Goal: Transaction & Acquisition: Purchase product/service

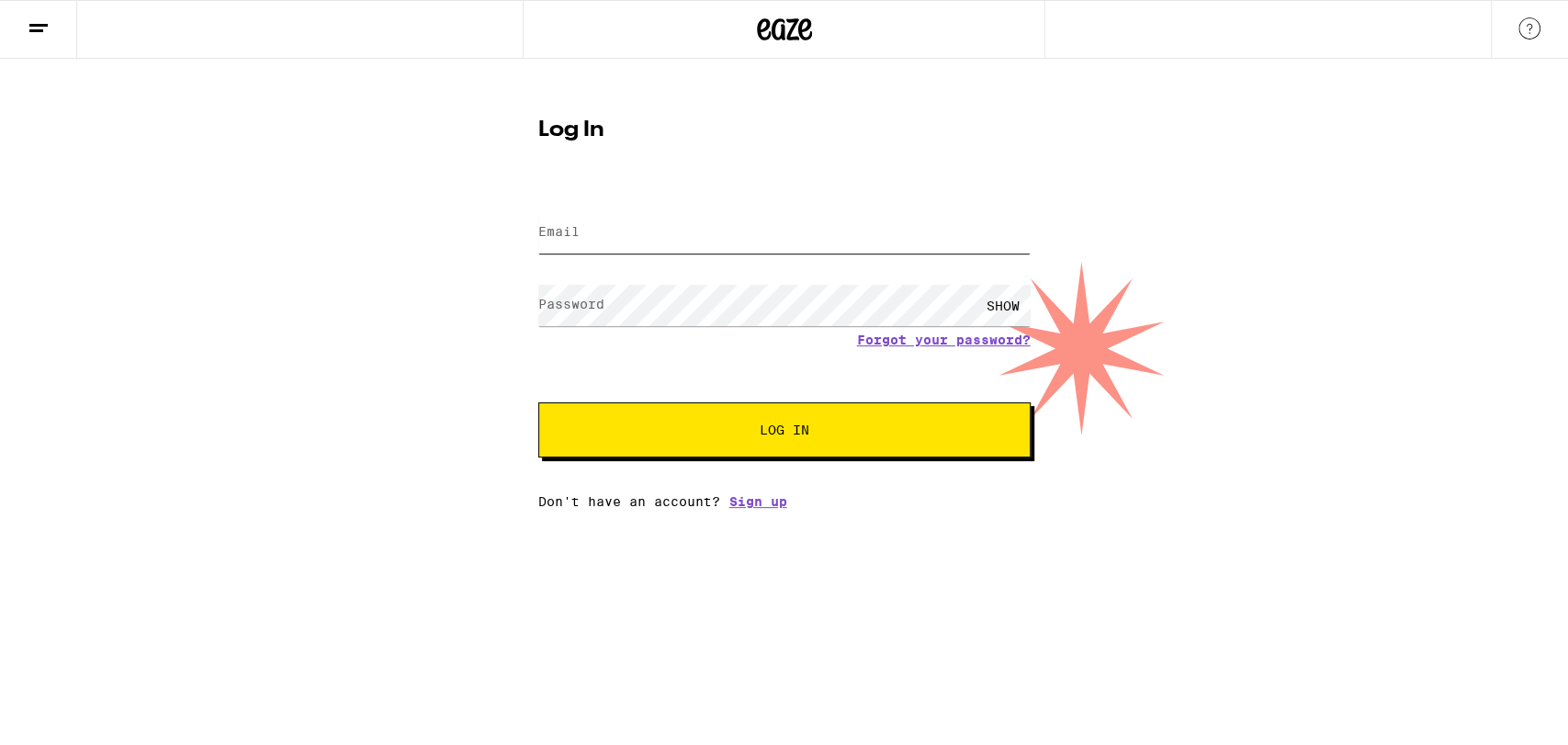
drag, startPoint x: 0, startPoint y: 0, endPoint x: 633, endPoint y: 222, distance: 670.8
click at [633, 222] on input "Email" at bounding box center [784, 232] width 492 height 42
type input "[EMAIL_ADDRESS][DOMAIN_NAME]"
click at [538, 403] on button "Log In" at bounding box center [784, 430] width 492 height 56
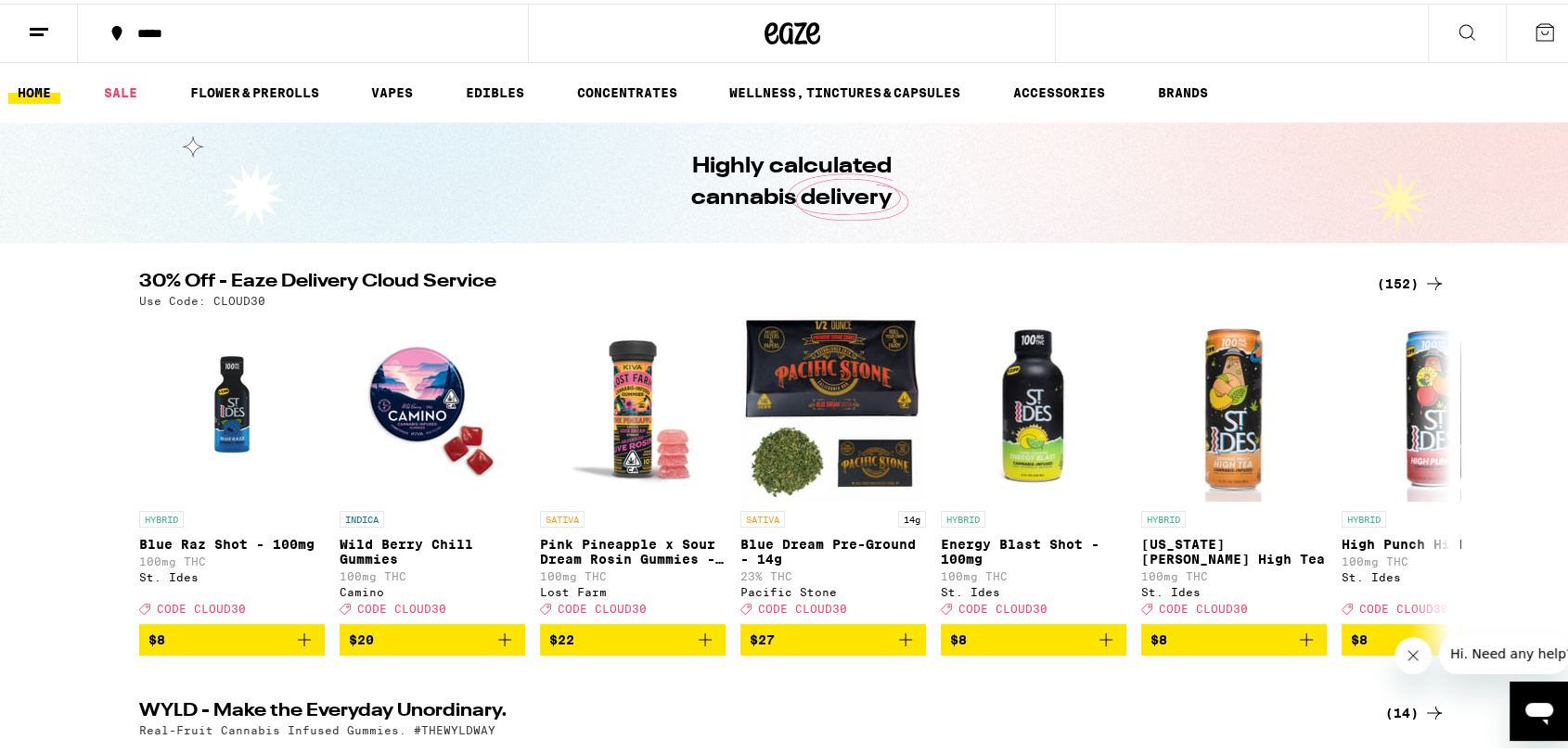
click at [1456, 39] on button at bounding box center [1466, 30] width 78 height 59
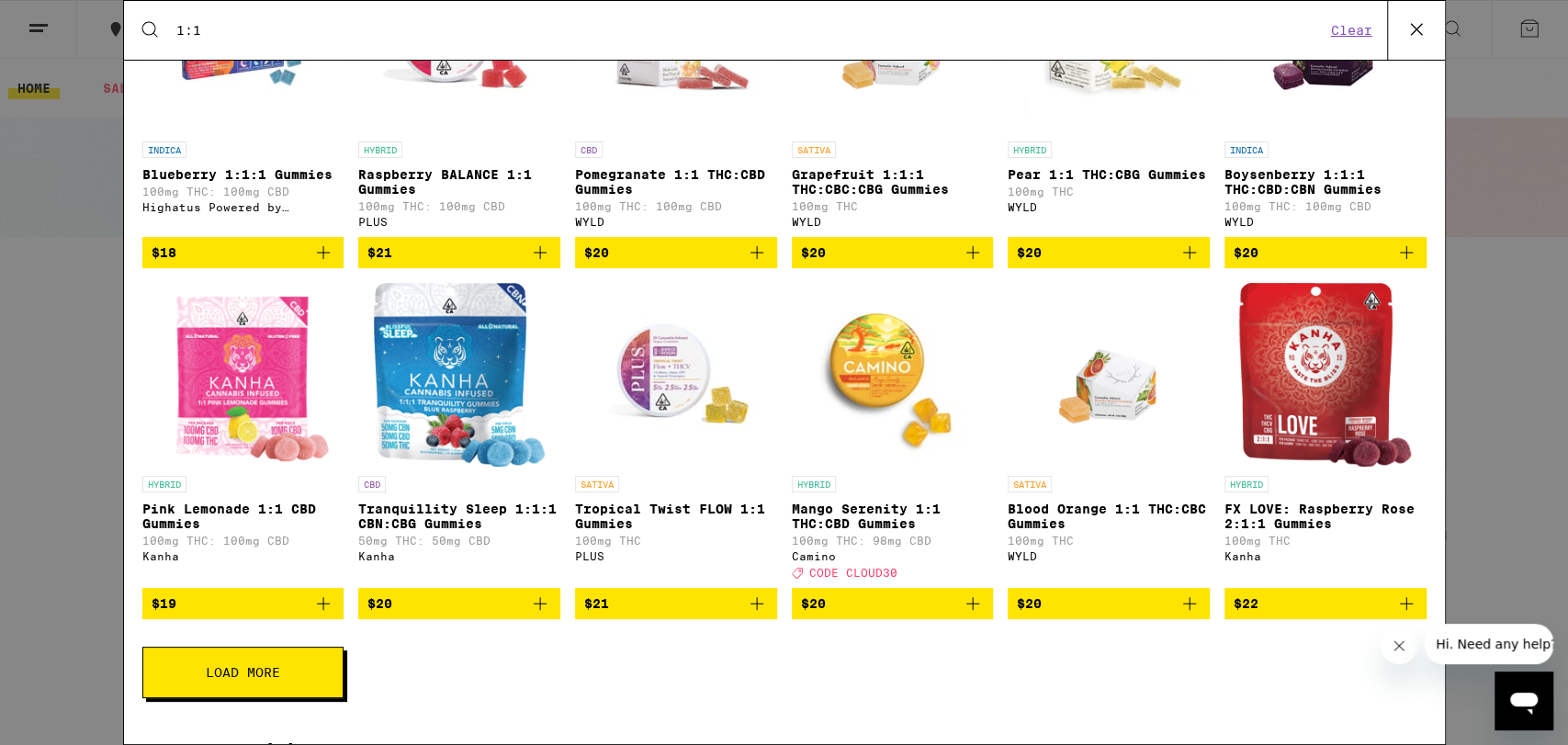
scroll to position [102, 0]
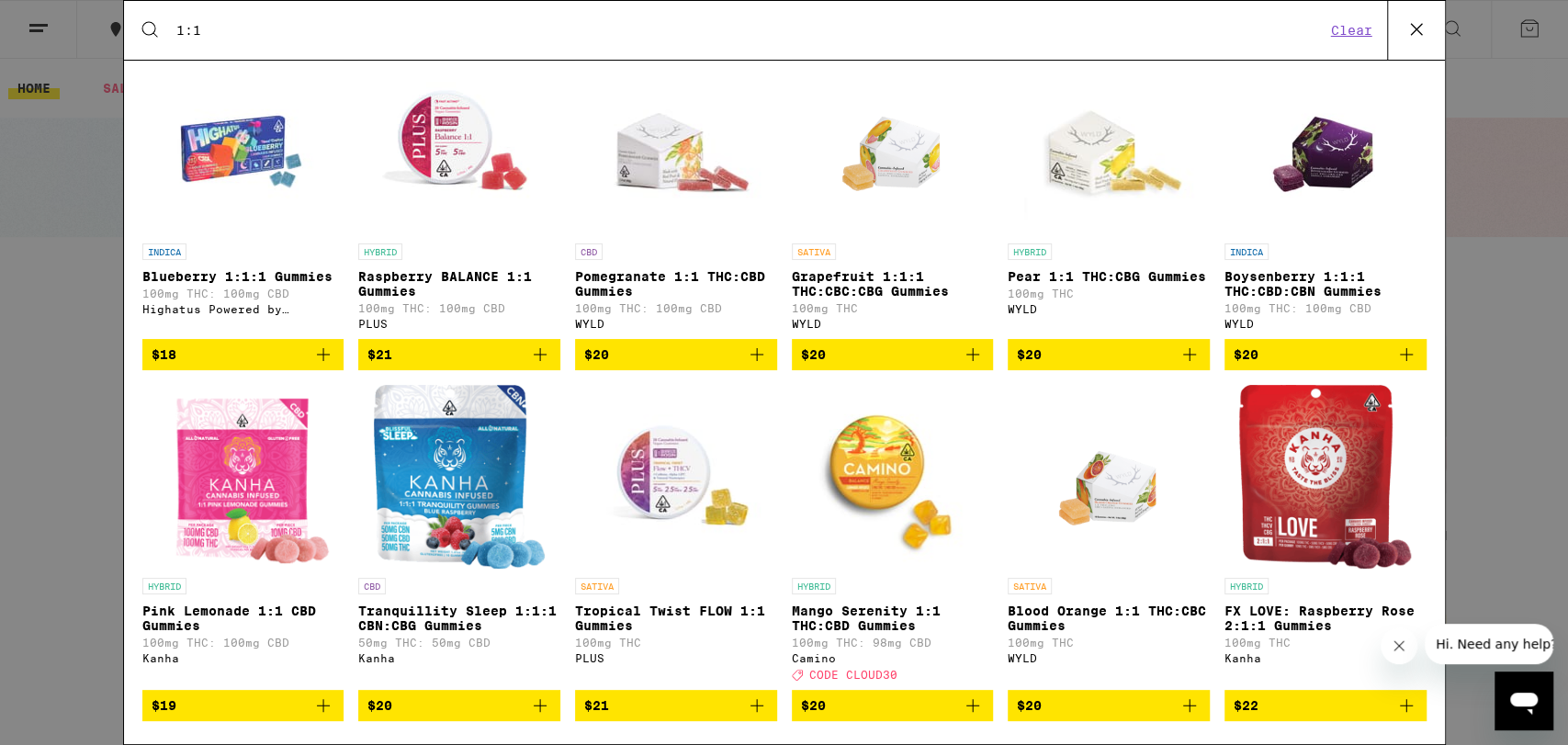
type input "1:1"
click at [752, 361] on icon "Add to bag" at bounding box center [757, 354] width 22 height 22
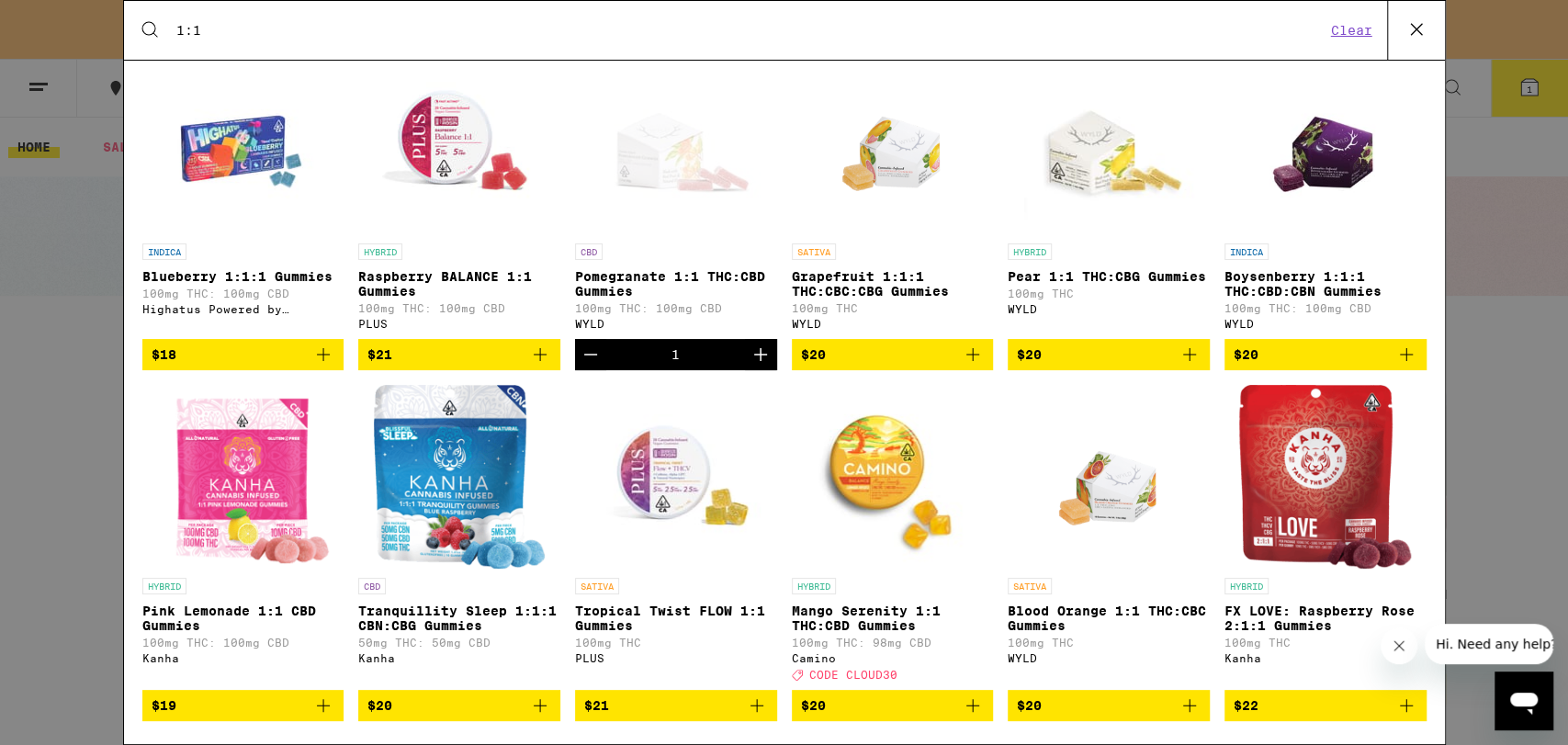
click at [754, 361] on icon "Increment" at bounding box center [760, 354] width 13 height 13
